Goal: Task Accomplishment & Management: Use online tool/utility

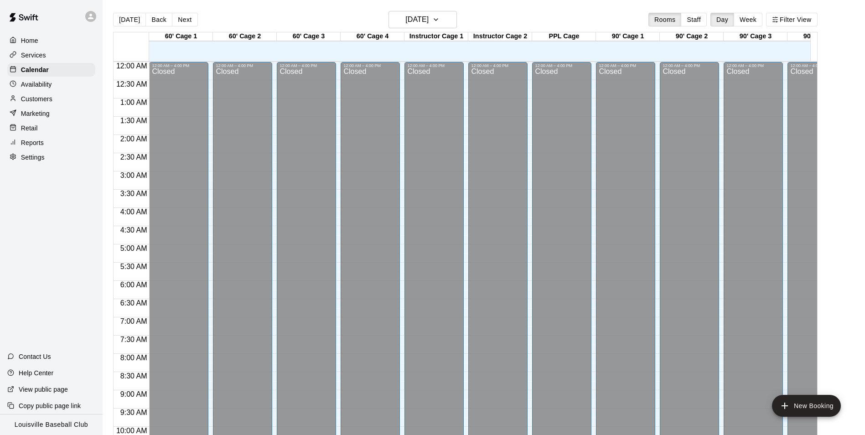
scroll to position [463, 0]
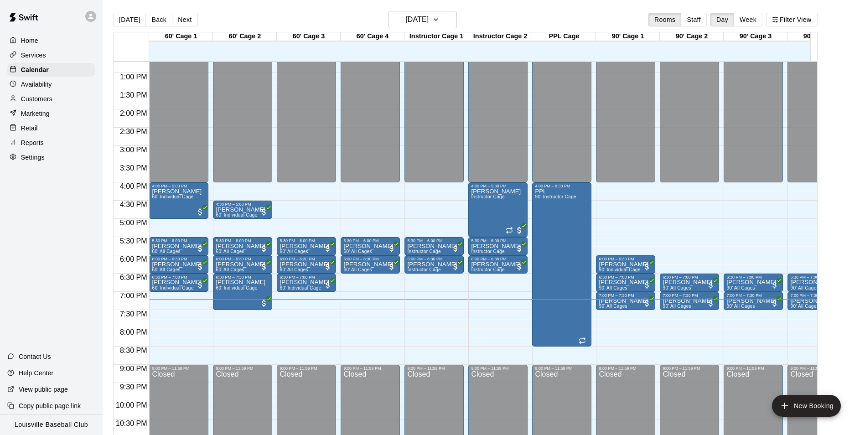
click at [60, 104] on div "Customers" at bounding box center [51, 99] width 88 height 14
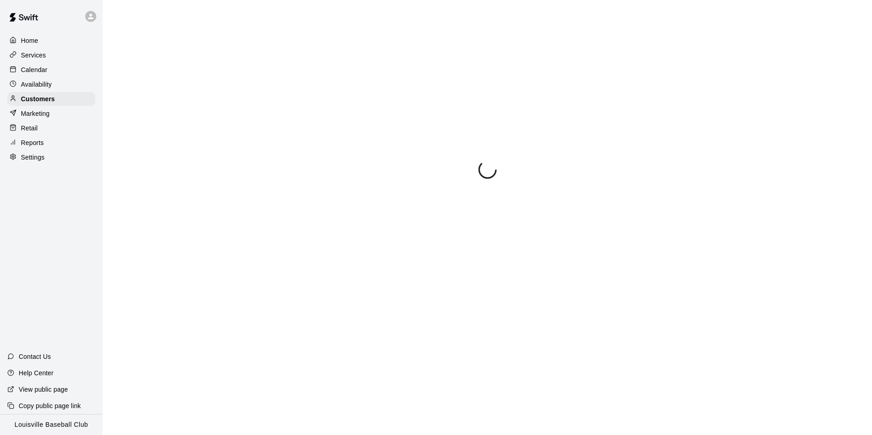
drag, startPoint x: 60, startPoint y: 104, endPoint x: 245, endPoint y: 36, distance: 196.7
click at [62, 103] on div "Customers" at bounding box center [51, 99] width 88 height 14
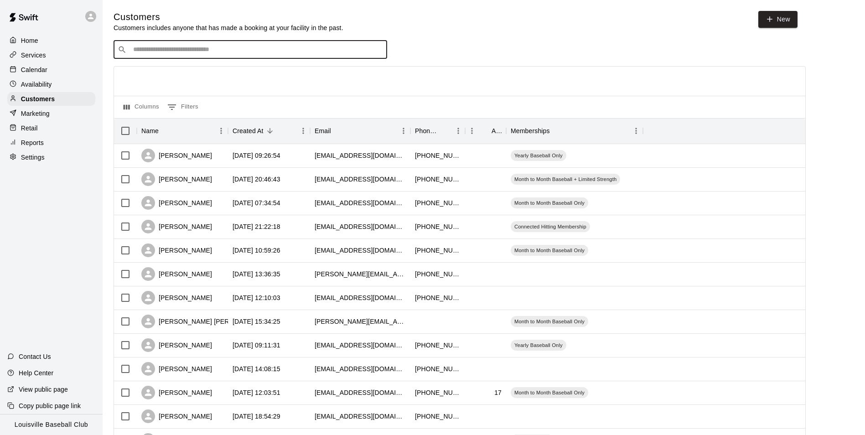
click at [273, 50] on input "Search customers by name or email" at bounding box center [256, 49] width 253 height 9
type input "***"
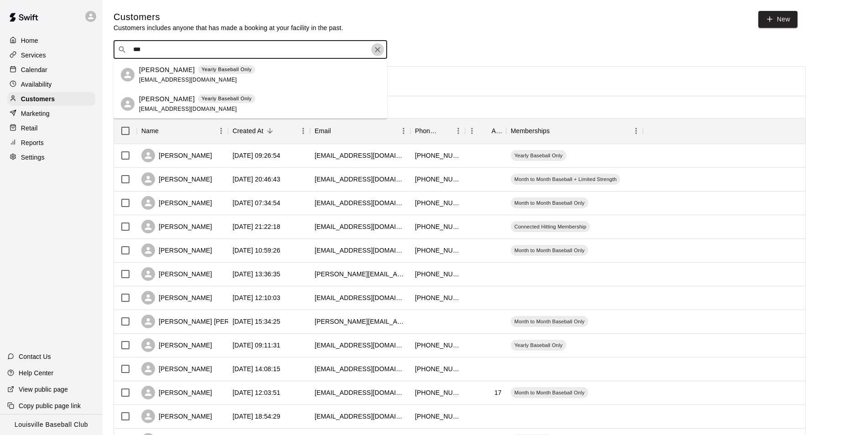
click at [377, 51] on icon "Clear" at bounding box center [377, 49] width 5 height 5
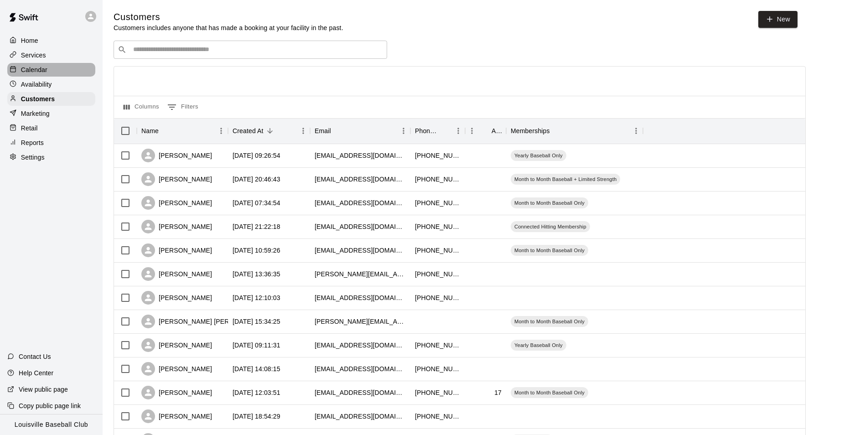
click at [34, 73] on p "Calendar" at bounding box center [34, 69] width 26 height 9
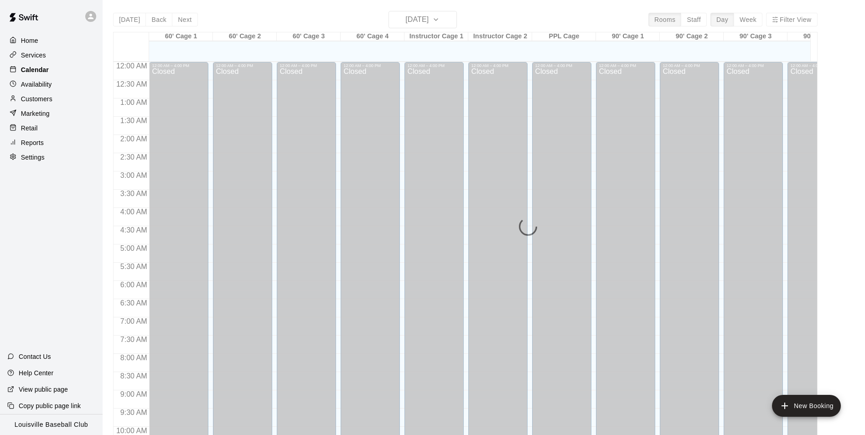
scroll to position [463, 0]
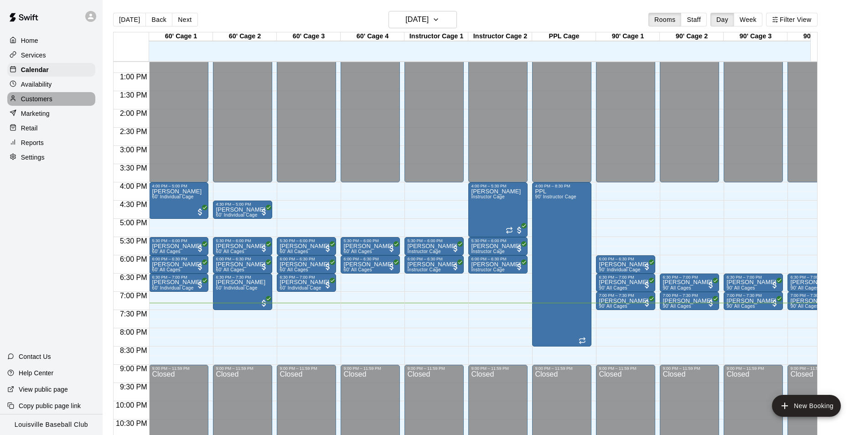
click at [49, 99] on p "Customers" at bounding box center [36, 98] width 31 height 9
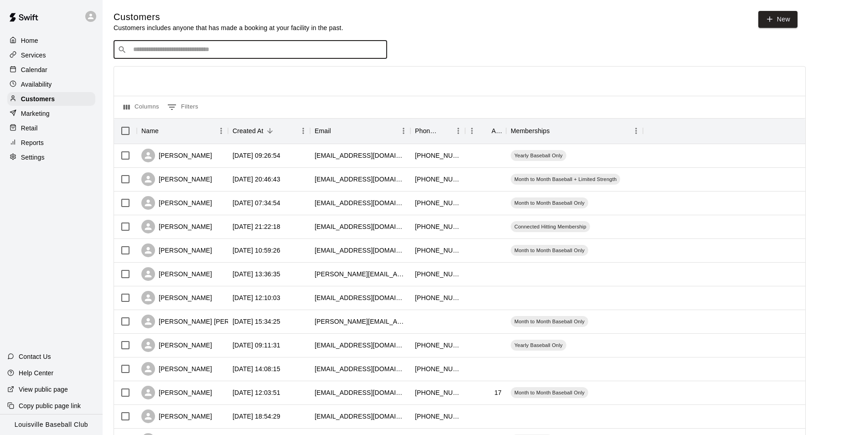
click at [159, 48] on input "Search customers by name or email" at bounding box center [256, 49] width 253 height 9
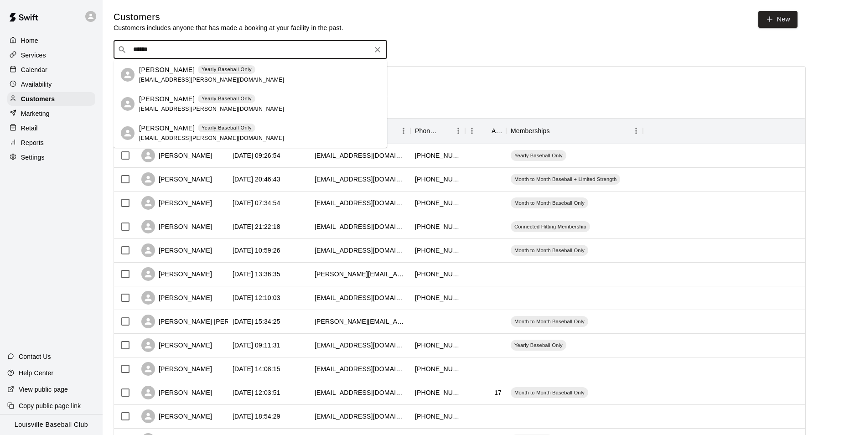
type input "*******"
click at [159, 48] on input "*******" at bounding box center [249, 49] width 239 height 9
click at [296, 85] on div "[PERSON_NAME] Yearly Baseball Only [EMAIL_ADDRESS][PERSON_NAME][DOMAIN_NAME]" at bounding box center [251, 74] width 274 height 29
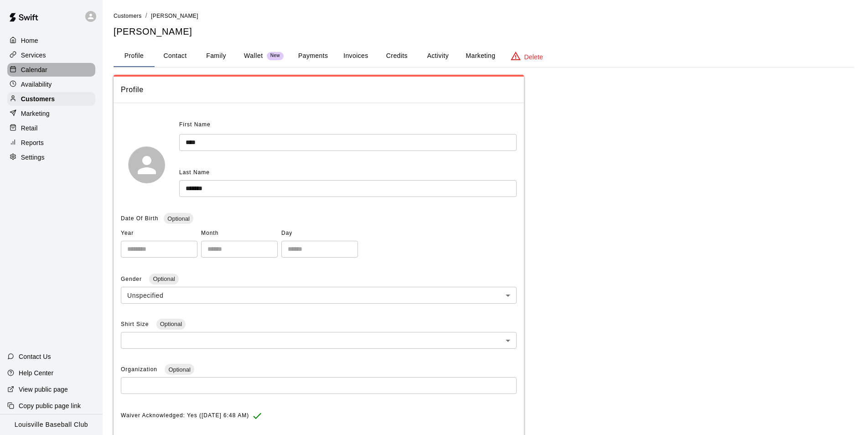
click at [33, 71] on p "Calendar" at bounding box center [34, 69] width 26 height 9
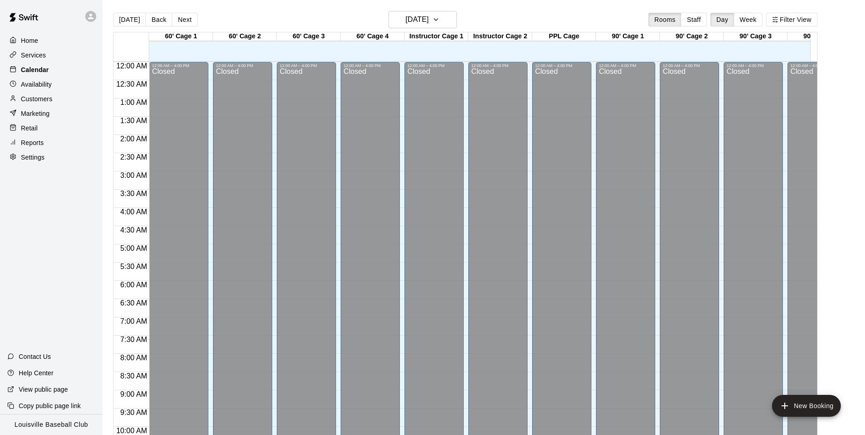
scroll to position [463, 0]
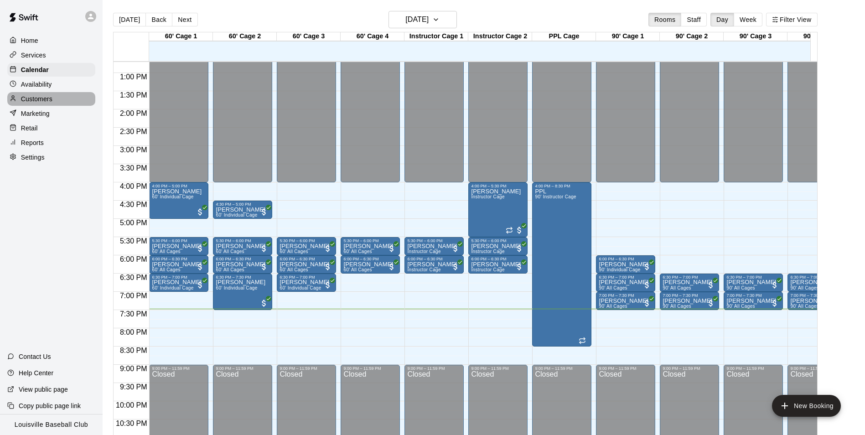
click at [44, 102] on p "Customers" at bounding box center [36, 98] width 31 height 9
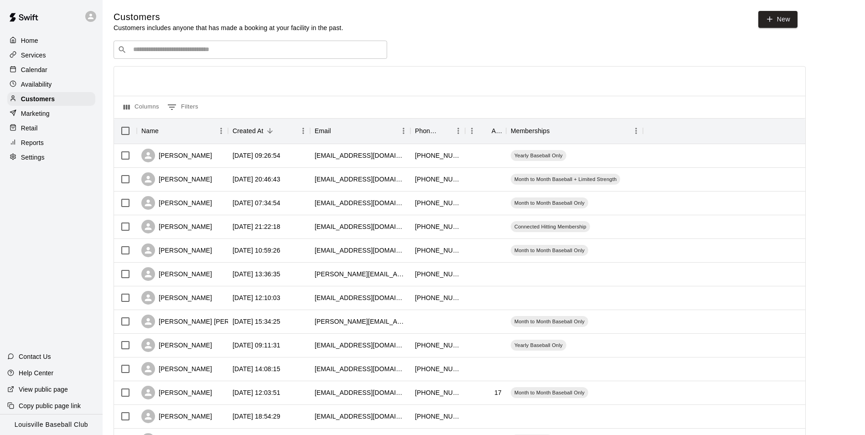
click at [185, 57] on div "​ ​" at bounding box center [251, 50] width 274 height 18
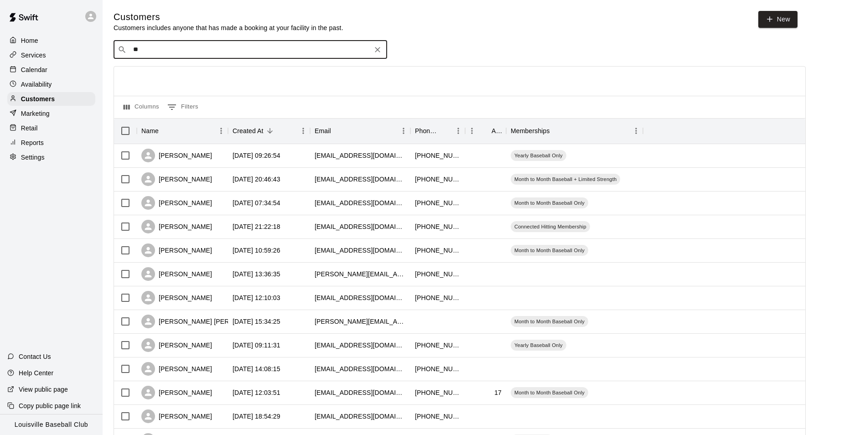
type input "***"
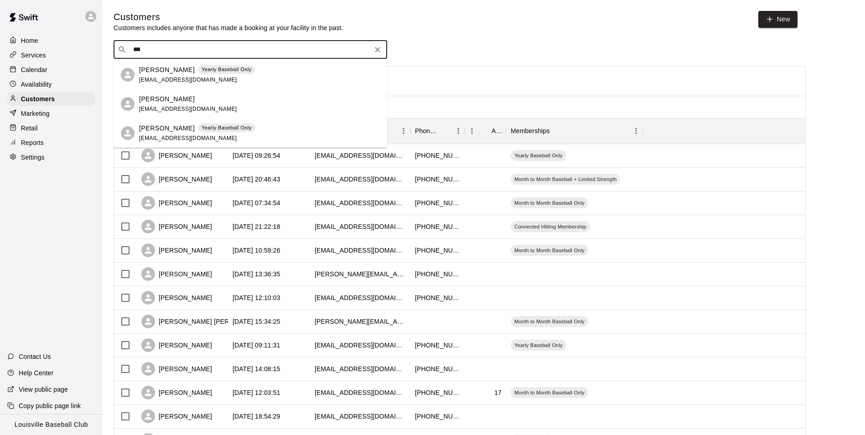
drag, startPoint x: 210, startPoint y: 61, endPoint x: 260, endPoint y: 67, distance: 50.5
click at [260, 67] on div "[PERSON_NAME] Yearly Baseball Only [EMAIL_ADDRESS][DOMAIN_NAME]" at bounding box center [259, 75] width 241 height 20
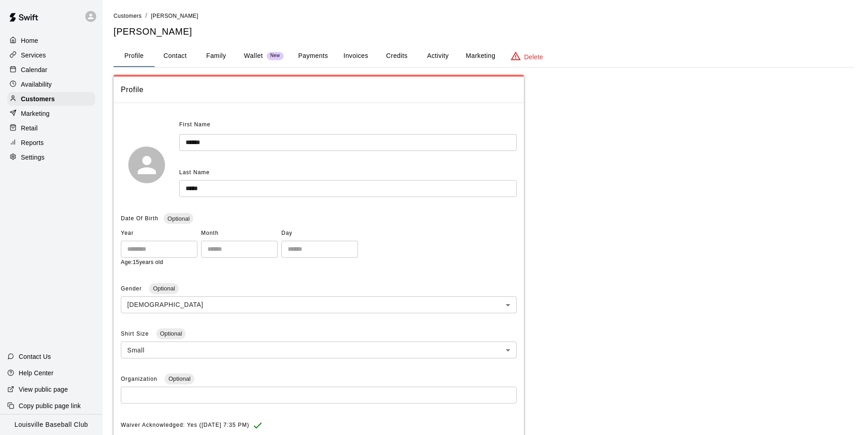
click at [51, 70] on div "Calendar" at bounding box center [51, 70] width 88 height 14
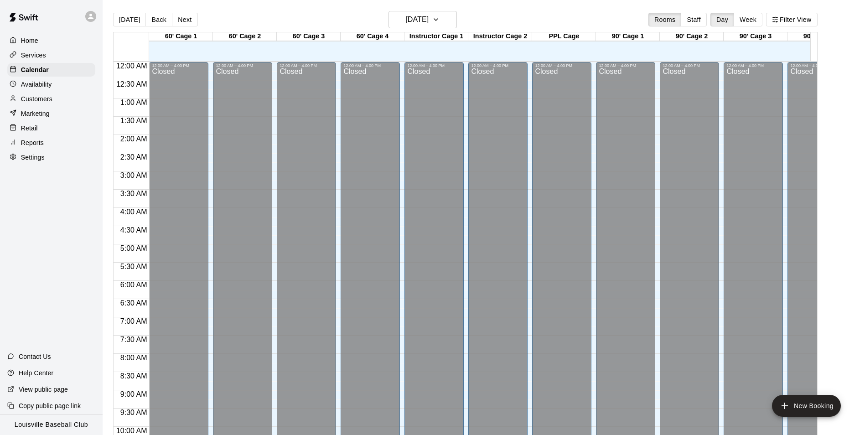
scroll to position [463, 0]
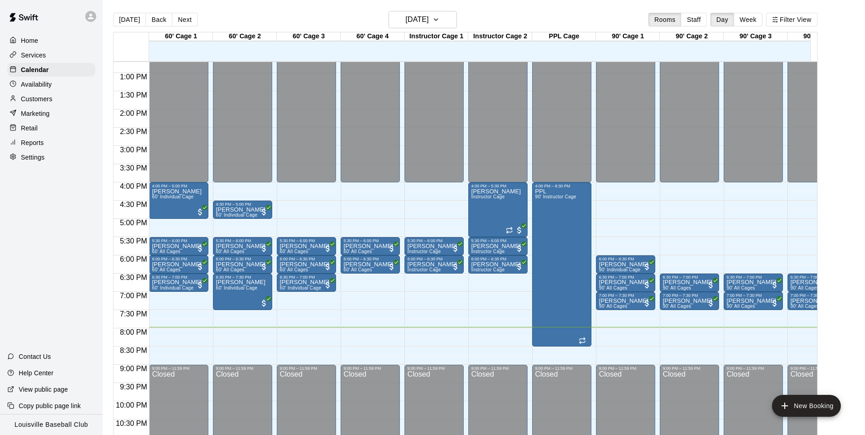
click at [113, 166] on div "60' Cage 1 11 Thu 60' Cage 2 11 Thu 60' Cage 3 11 Thu 60' Cage 4 11 Thu Instruc…" at bounding box center [465, 239] width 705 height 414
click at [467, 267] on div at bounding box center [436, 269] width 63 height 9
